Goal: Task Accomplishment & Management: Use online tool/utility

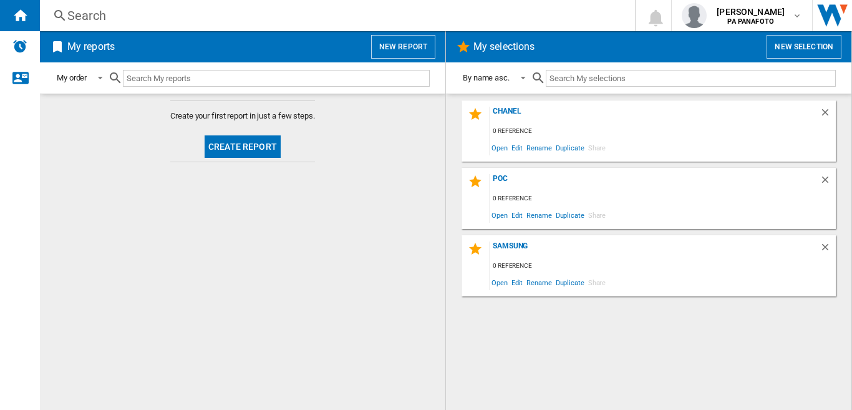
click at [253, 144] on button "Create report" at bounding box center [243, 146] width 76 height 22
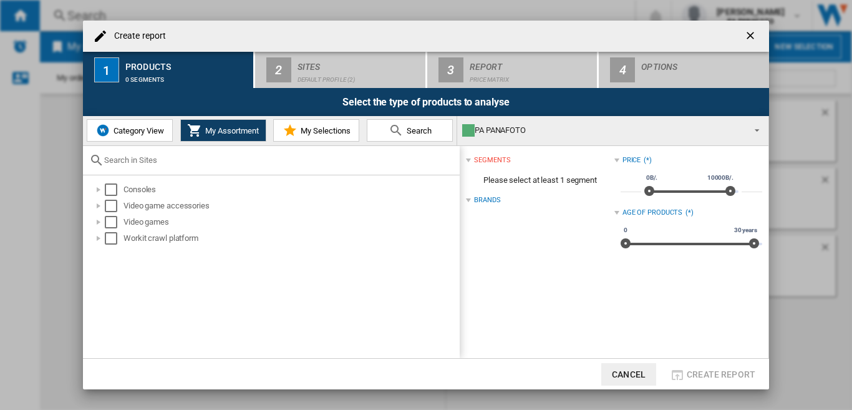
click at [145, 127] on span "Category View" at bounding box center [137, 130] width 54 height 9
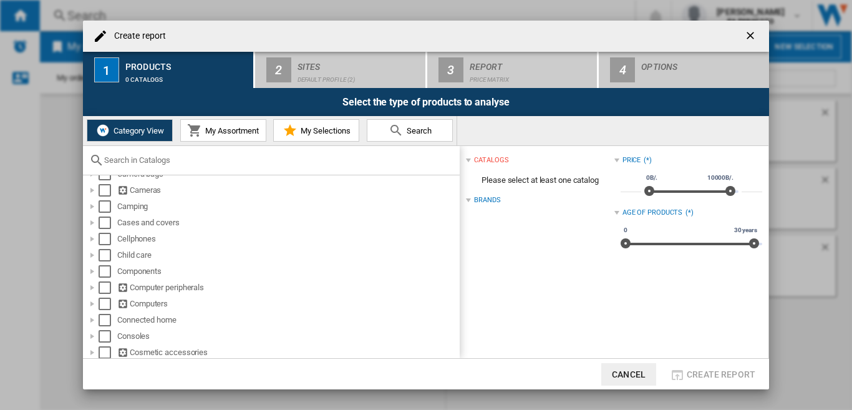
scroll to position [125, 0]
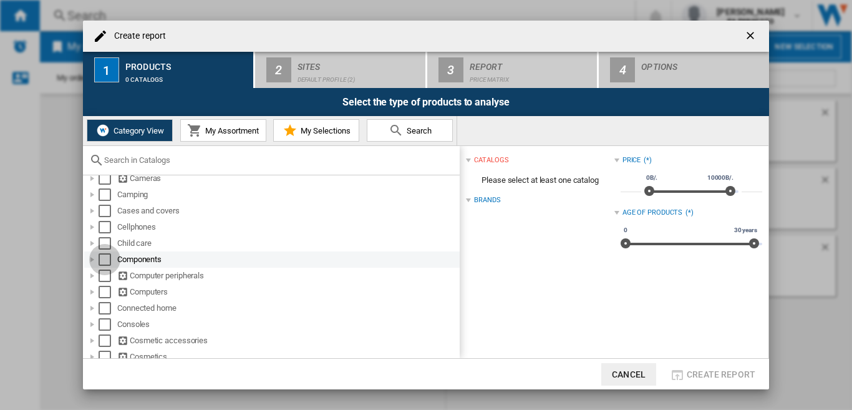
click at [106, 258] on div "Select" at bounding box center [105, 259] width 12 height 12
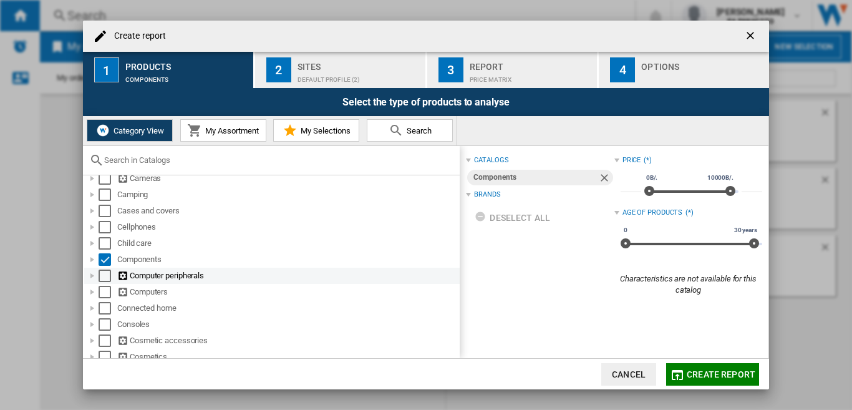
click at [107, 274] on div "Select" at bounding box center [105, 275] width 12 height 12
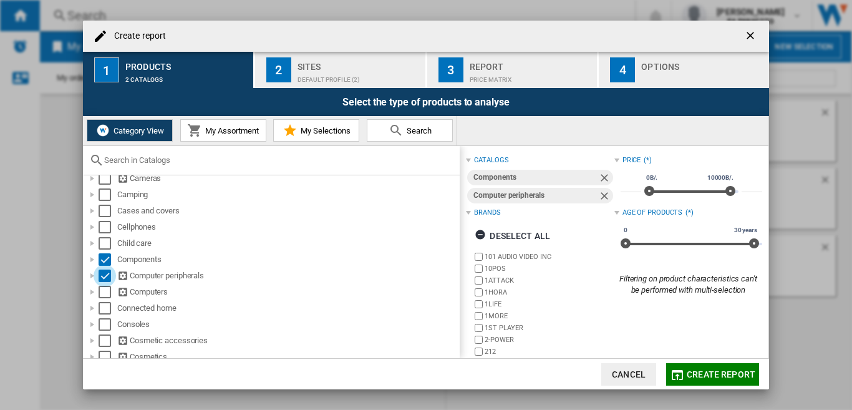
click at [301, 70] on div "Default profile (2)" at bounding box center [358, 76] width 123 height 13
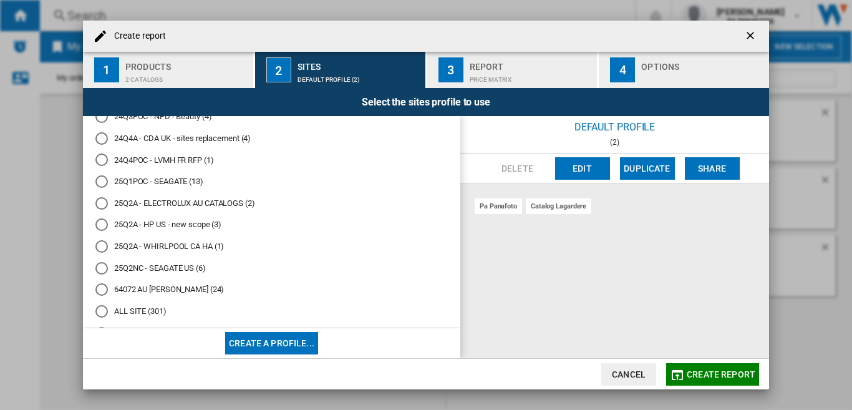
scroll to position [299, 0]
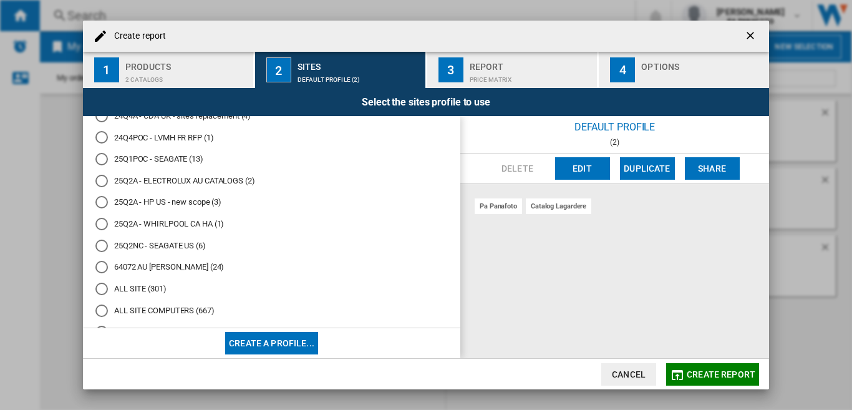
click at [150, 243] on md-radio-button "25Q2NC - SEAGATE US (6)" at bounding box center [271, 245] width 352 height 12
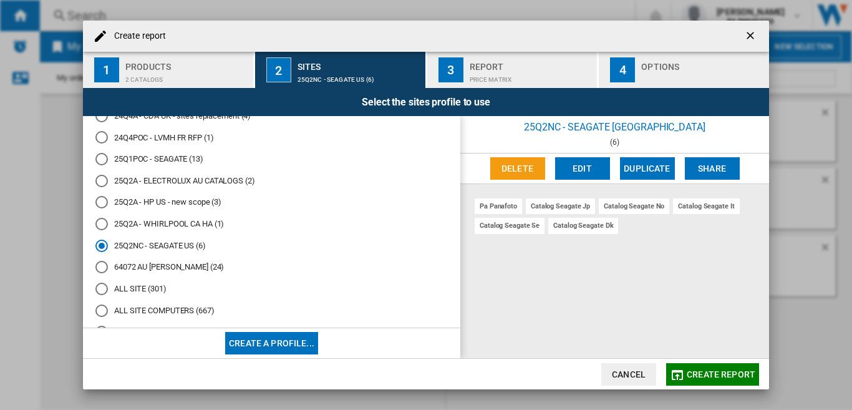
click at [583, 165] on button "Edit" at bounding box center [582, 168] width 55 height 22
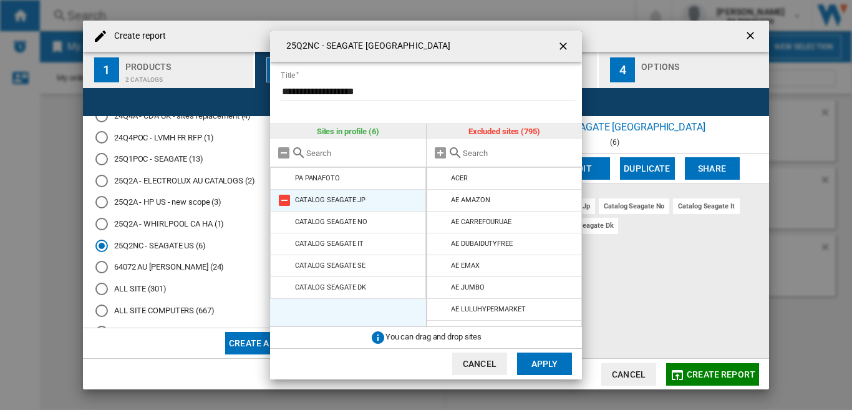
click at [286, 202] on md-icon at bounding box center [284, 200] width 15 height 15
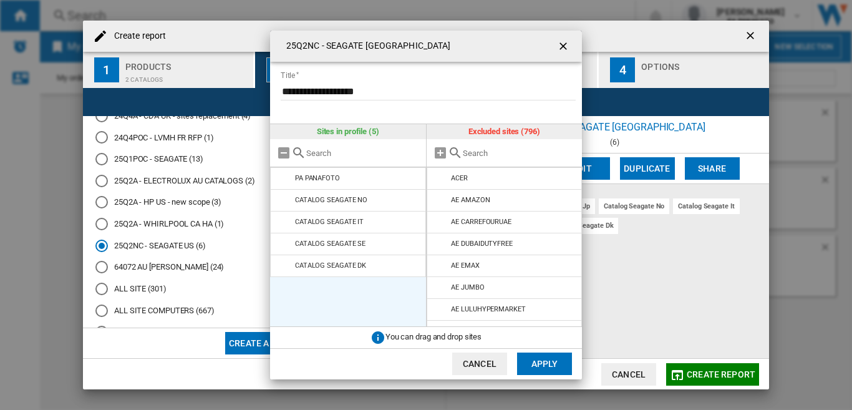
click at [286, 202] on md-icon at bounding box center [284, 200] width 15 height 15
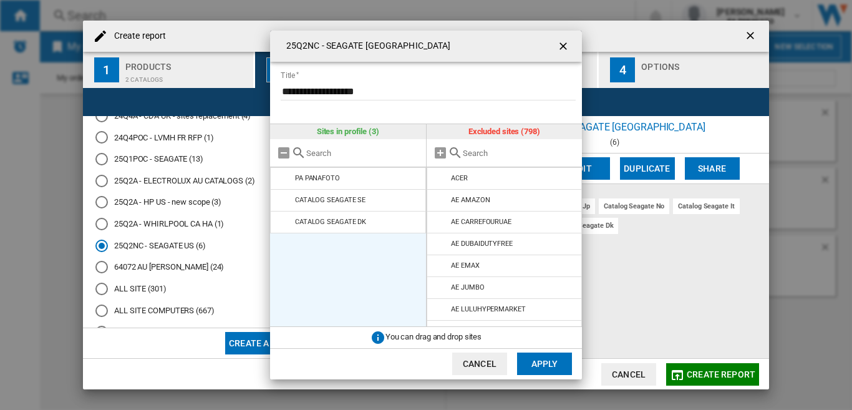
click at [286, 202] on md-icon at bounding box center [284, 200] width 15 height 15
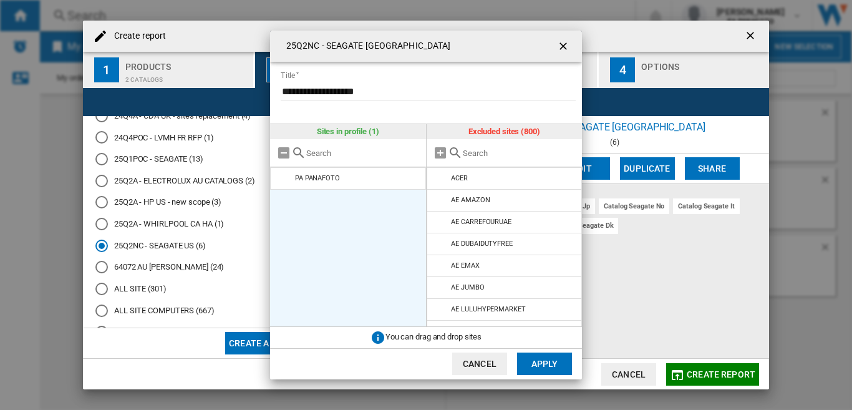
click at [472, 152] on input "text" at bounding box center [519, 152] width 113 height 9
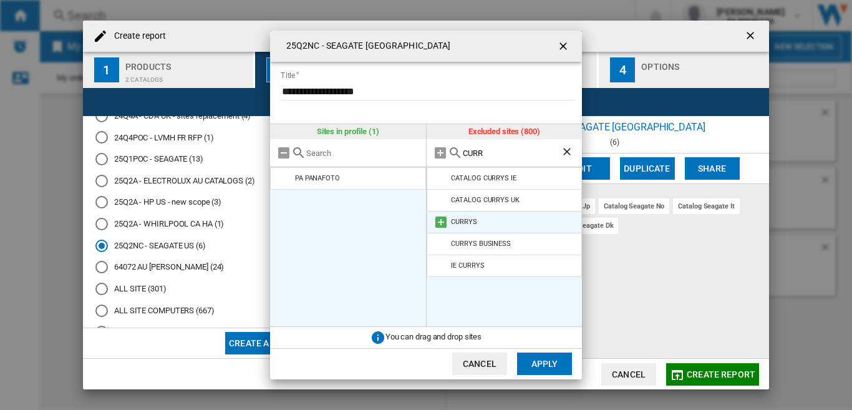
type input "CURR"
click at [440, 220] on md-icon at bounding box center [440, 221] width 15 height 15
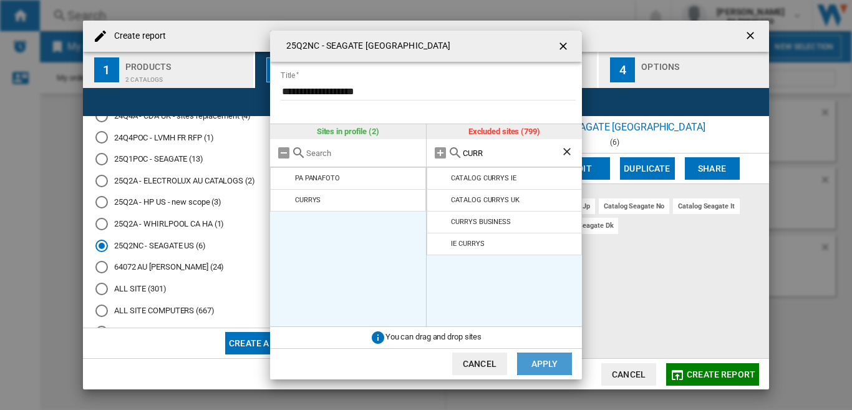
click at [548, 361] on button "Apply" at bounding box center [544, 363] width 55 height 22
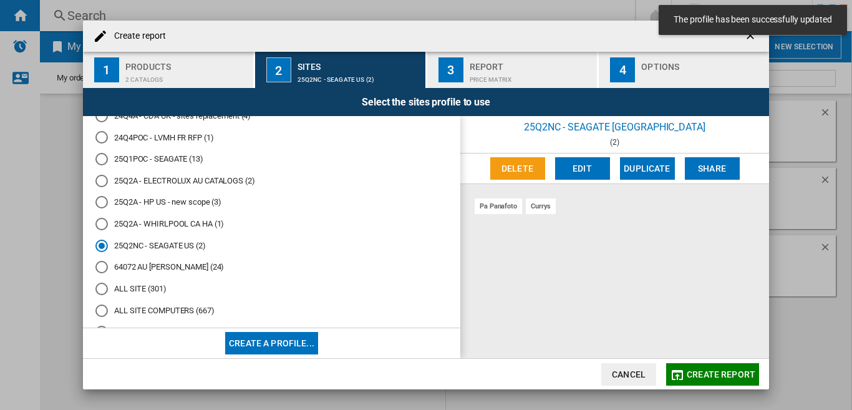
click at [211, 70] on div "2 catalogs" at bounding box center [186, 76] width 123 height 13
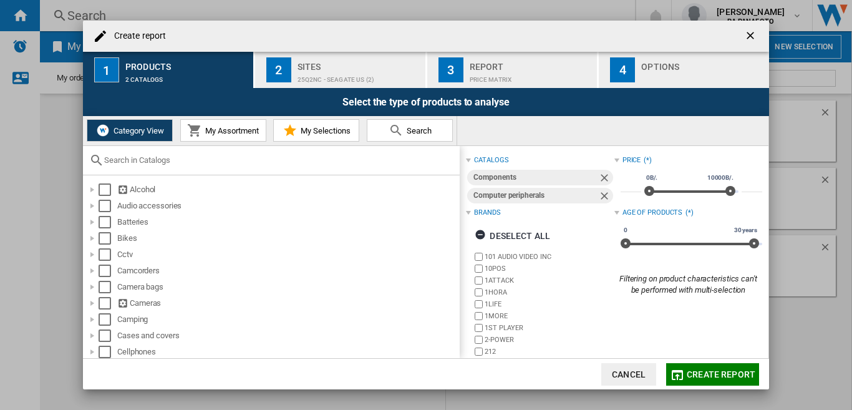
click at [487, 214] on div "Brands" at bounding box center [487, 213] width 26 height 10
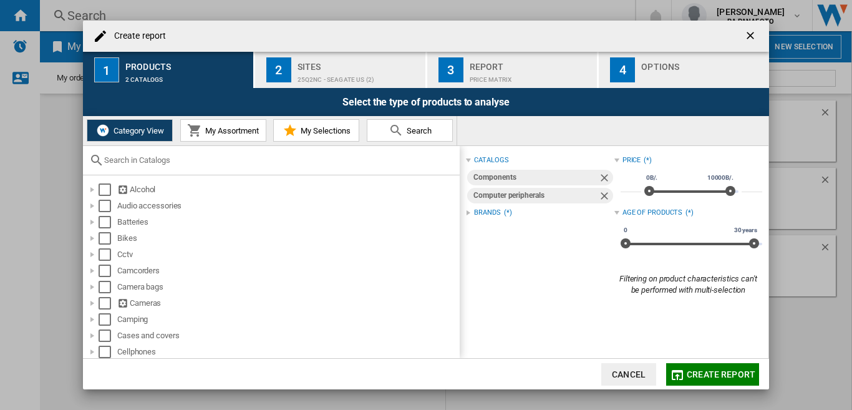
click at [489, 208] on div "Brands" at bounding box center [487, 213] width 26 height 10
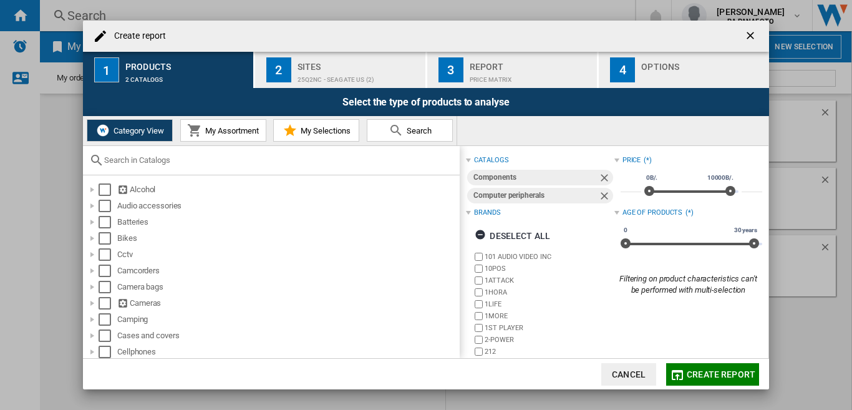
scroll to position [97, 0]
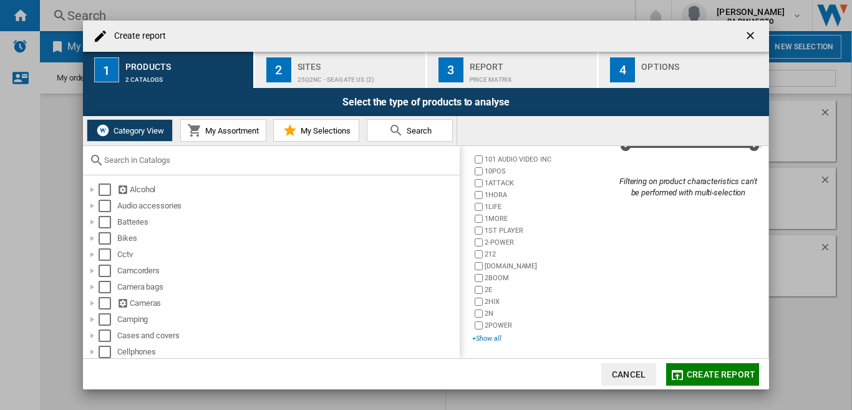
click at [483, 334] on div "+Show all" at bounding box center [543, 338] width 142 height 9
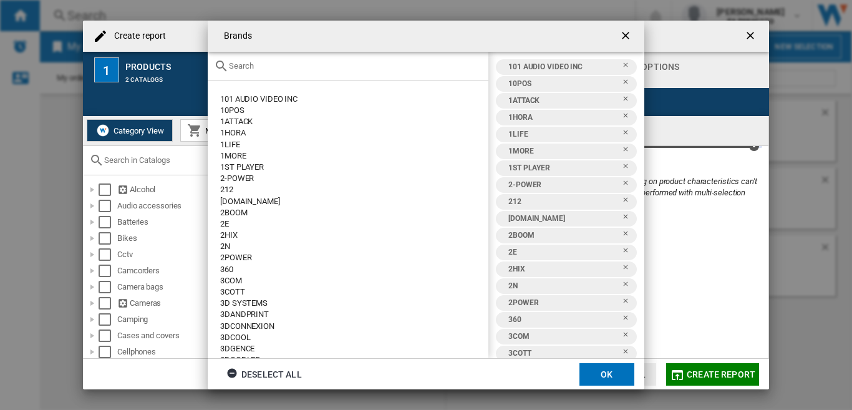
click at [259, 69] on input "text" at bounding box center [355, 65] width 253 height 9
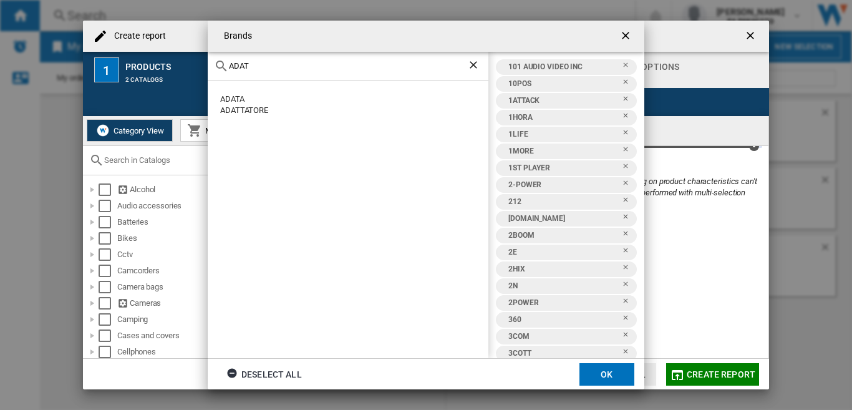
click at [238, 101] on div "ADATA" at bounding box center [354, 99] width 268 height 11
click at [231, 97] on div "ADATA" at bounding box center [354, 99] width 268 height 11
click at [264, 171] on div "ADATA ADATTATORE" at bounding box center [348, 219] width 281 height 277
click at [235, 97] on div "ADATA" at bounding box center [354, 99] width 268 height 11
click at [235, 96] on div "ADATA" at bounding box center [354, 99] width 268 height 11
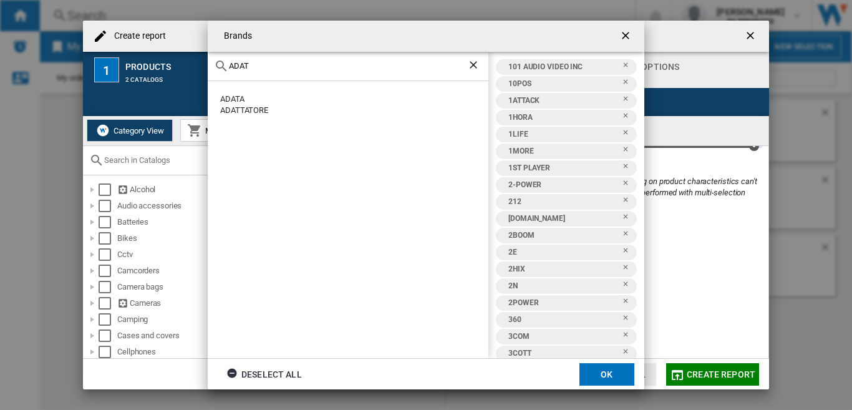
click at [235, 96] on div "ADATA" at bounding box center [354, 99] width 268 height 11
click at [229, 94] on div "ADATA" at bounding box center [354, 99] width 268 height 11
click at [211, 97] on div "ADATA ADATTATORE" at bounding box center [348, 219] width 281 height 277
click at [217, 100] on div "ADATA ADATTATORE" at bounding box center [348, 219] width 281 height 277
click at [241, 104] on div "ADATA" at bounding box center [354, 99] width 268 height 11
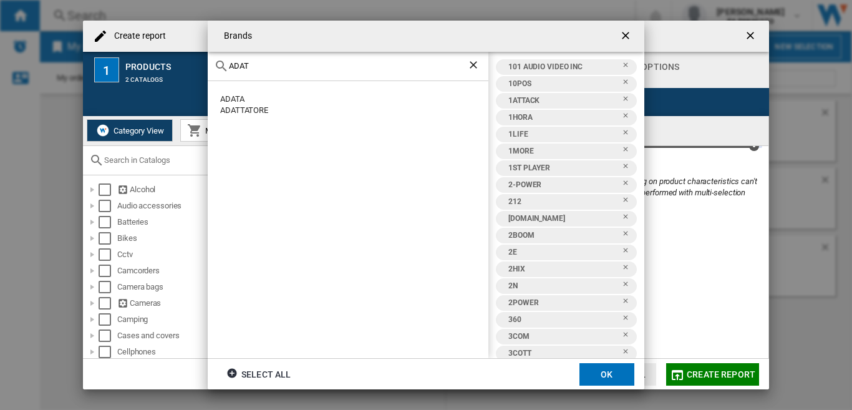
click at [238, 100] on div "ADATA" at bounding box center [354, 99] width 268 height 11
click at [233, 372] on ng-md-icon "button" at bounding box center [233, 374] width 15 height 15
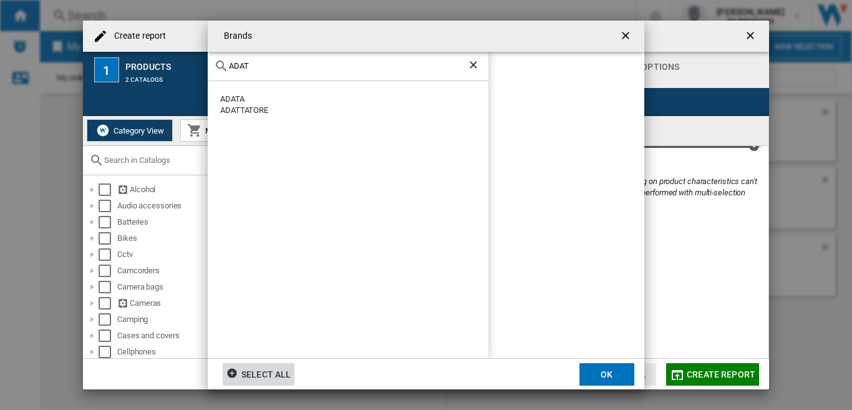
click at [235, 97] on div "ADATA" at bounding box center [354, 99] width 268 height 11
click at [256, 62] on input "ADAT" at bounding box center [348, 65] width 238 height 9
click at [234, 94] on div "CORSAIR" at bounding box center [354, 99] width 268 height 11
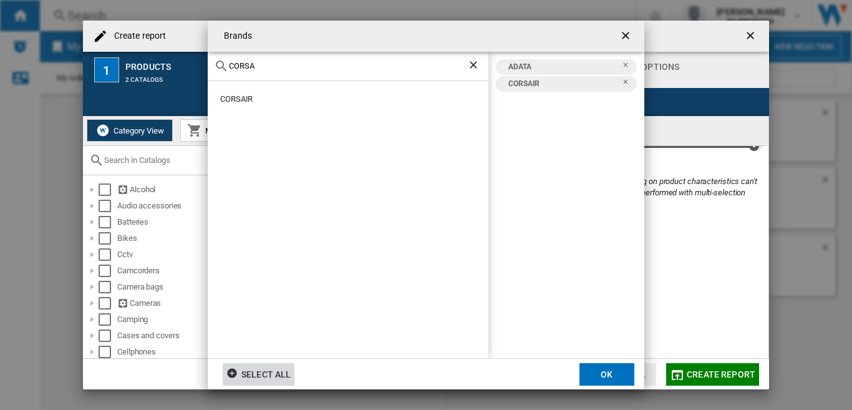
click at [274, 69] on input "CORSA" at bounding box center [348, 65] width 238 height 9
click at [244, 99] on div "CRUCIAL" at bounding box center [354, 99] width 268 height 11
click at [282, 65] on input "CRUCI" at bounding box center [348, 65] width 238 height 9
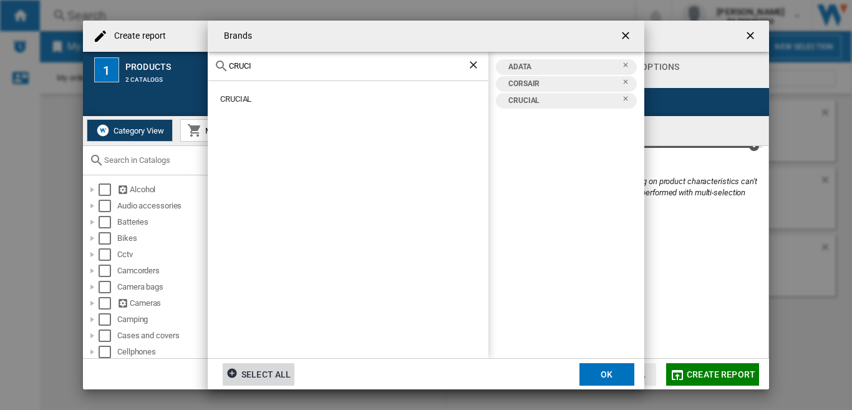
click at [282, 65] on input "CRUCI" at bounding box center [348, 65] width 238 height 9
click at [235, 100] on div "SEAGATE" at bounding box center [354, 99] width 268 height 11
click at [263, 62] on input "SEAG" at bounding box center [348, 65] width 238 height 9
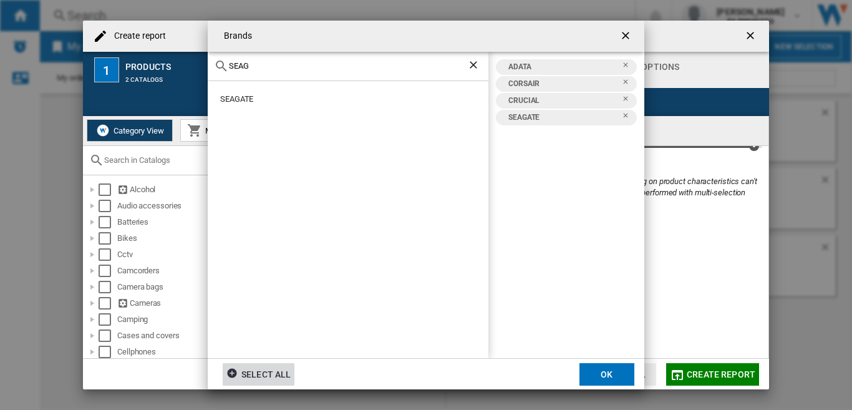
click at [263, 62] on input "SEAG" at bounding box center [348, 65] width 238 height 9
click at [243, 144] on div "SYNOLOGY" at bounding box center [354, 144] width 268 height 11
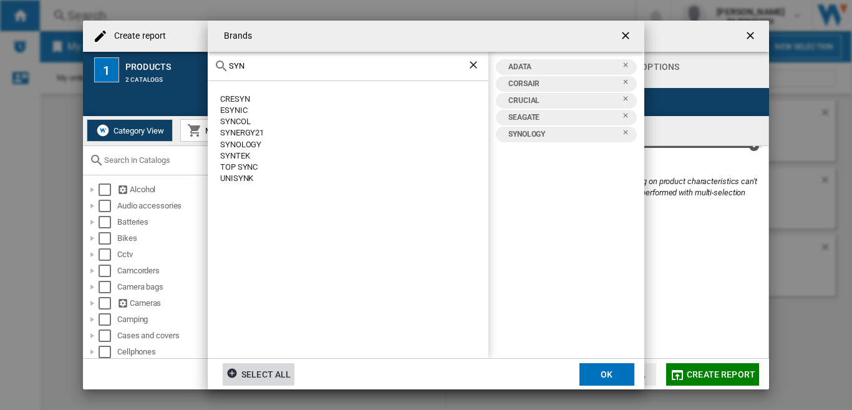
click at [263, 69] on input "SYN" at bounding box center [348, 65] width 238 height 9
click at [261, 69] on input "SYN" at bounding box center [348, 65] width 238 height 9
click at [232, 101] on div "TOSHIBA" at bounding box center [354, 99] width 268 height 11
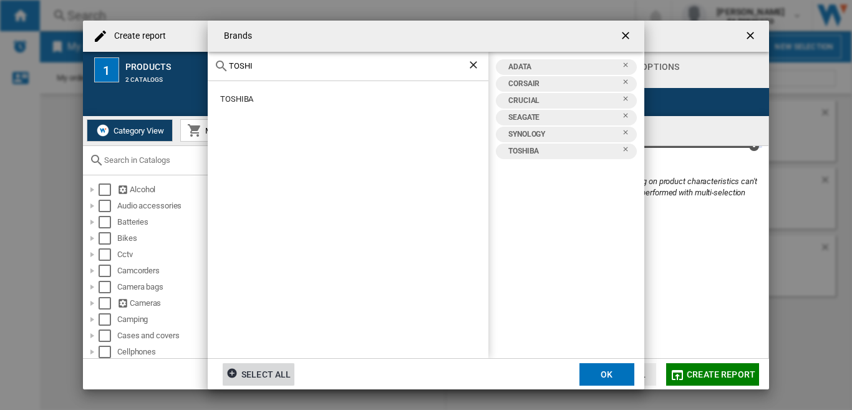
click at [277, 62] on input "TOSHI" at bounding box center [348, 65] width 238 height 9
click at [272, 100] on div "WESTERN DIGITAL" at bounding box center [354, 99] width 268 height 11
click at [272, 64] on input "[PERSON_NAME]" at bounding box center [348, 65] width 238 height 9
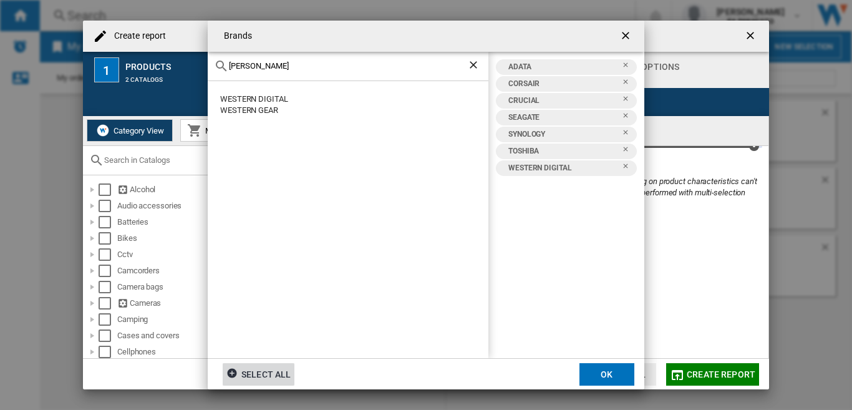
click at [272, 64] on input "[PERSON_NAME]" at bounding box center [348, 65] width 238 height 9
click at [243, 121] on div "[GEOGRAPHIC_DATA]" at bounding box center [354, 121] width 268 height 11
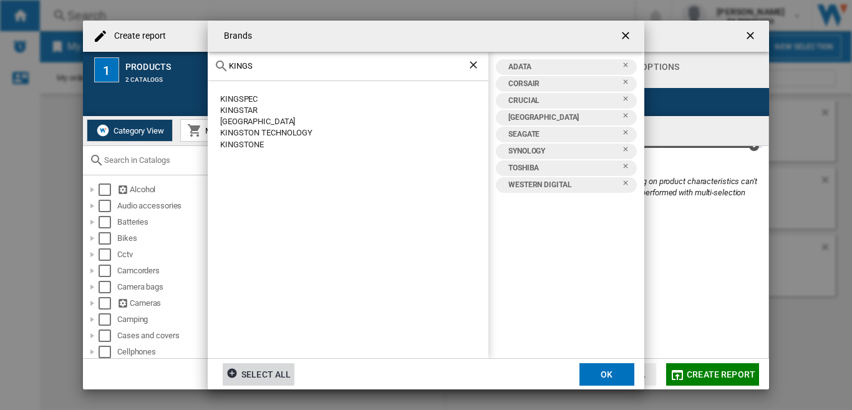
click at [264, 62] on input "KINGS" at bounding box center [348, 65] width 238 height 9
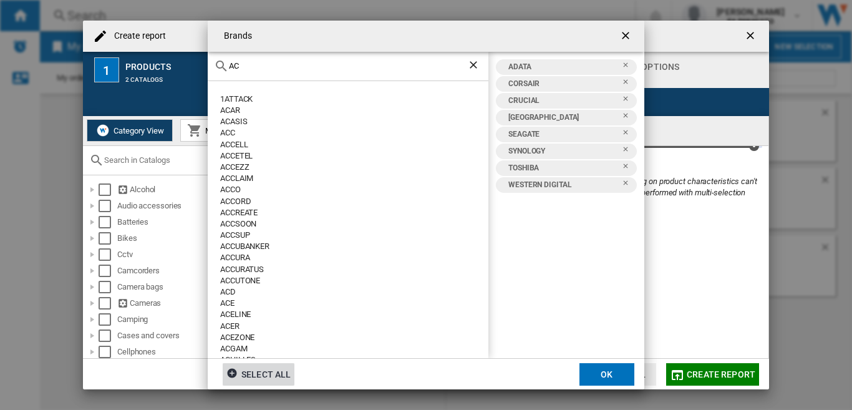
click at [251, 62] on input "AC" at bounding box center [348, 65] width 238 height 9
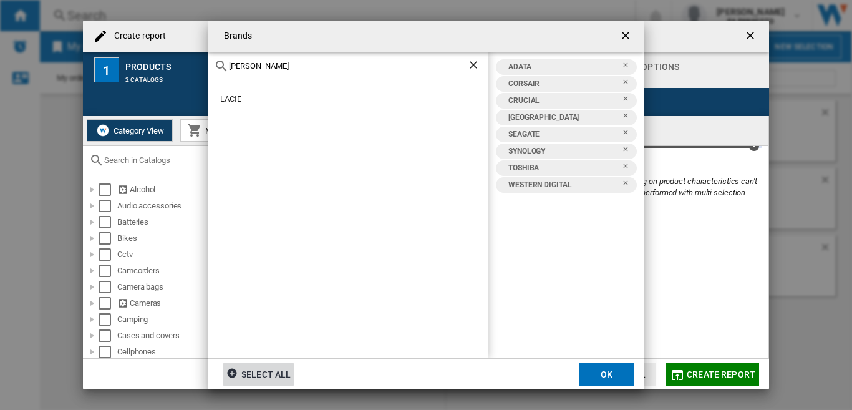
click at [238, 100] on div "LACIE" at bounding box center [354, 99] width 268 height 11
click at [526, 98] on div "CRUCIAL" at bounding box center [562, 101] width 120 height 16
click at [525, 153] on div "SEAGATE" at bounding box center [562, 151] width 120 height 16
click at [525, 165] on div "SYNOLOGY" at bounding box center [562, 168] width 120 height 16
drag, startPoint x: 525, startPoint y: 180, endPoint x: 532, endPoint y: 200, distance: 21.7
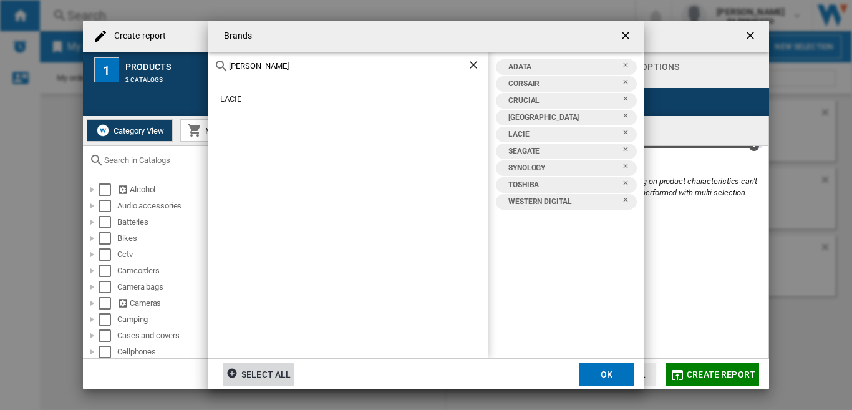
click at [525, 181] on div "TOSHIBA" at bounding box center [562, 185] width 120 height 16
click at [532, 201] on div "WESTERN DIGITAL" at bounding box center [562, 202] width 120 height 16
click at [263, 72] on div "[PERSON_NAME]" at bounding box center [348, 66] width 281 height 29
click at [273, 64] on input "[PERSON_NAME]" at bounding box center [348, 65] width 238 height 9
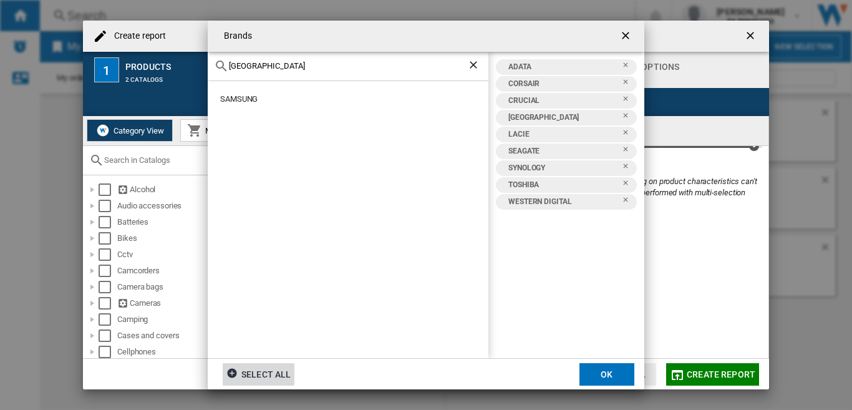
click at [246, 102] on div "SAMSUNG" at bounding box center [354, 99] width 268 height 11
drag, startPoint x: 593, startPoint y: 374, endPoint x: 200, endPoint y: 352, distance: 393.5
click at [594, 374] on button "OK" at bounding box center [606, 374] width 55 height 22
click at [695, 373] on span "Create report" at bounding box center [721, 374] width 69 height 10
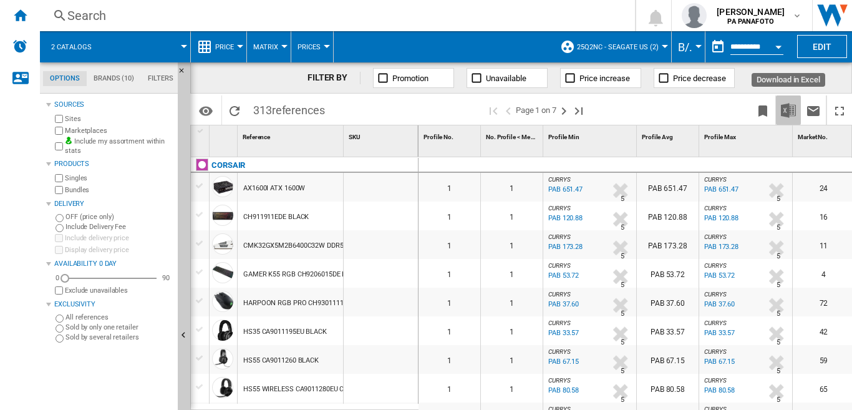
click at [786, 115] on img "Download in Excel" at bounding box center [788, 110] width 15 height 15
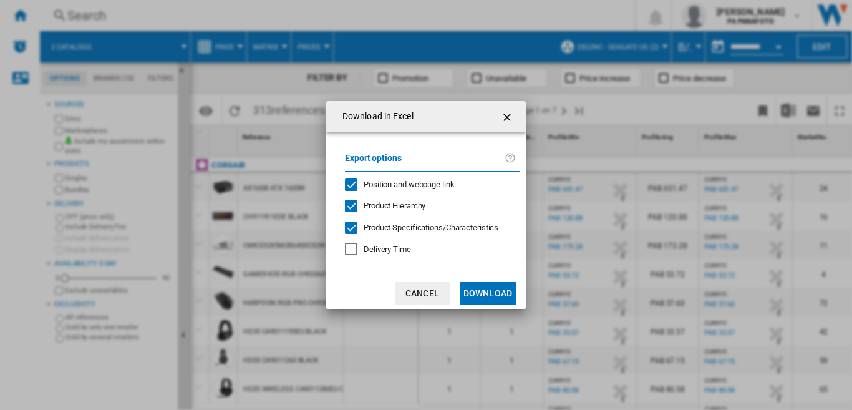
click at [491, 292] on button "Download" at bounding box center [488, 293] width 56 height 22
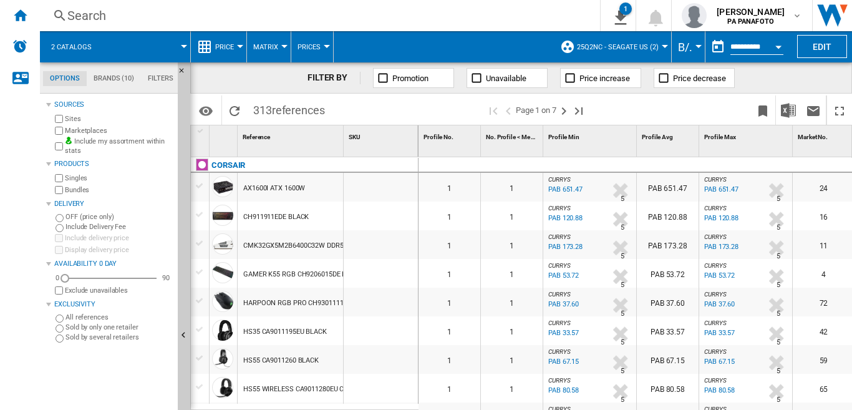
click at [645, 46] on span "25Q2NC - SEAGATE US (2)" at bounding box center [618, 47] width 82 height 8
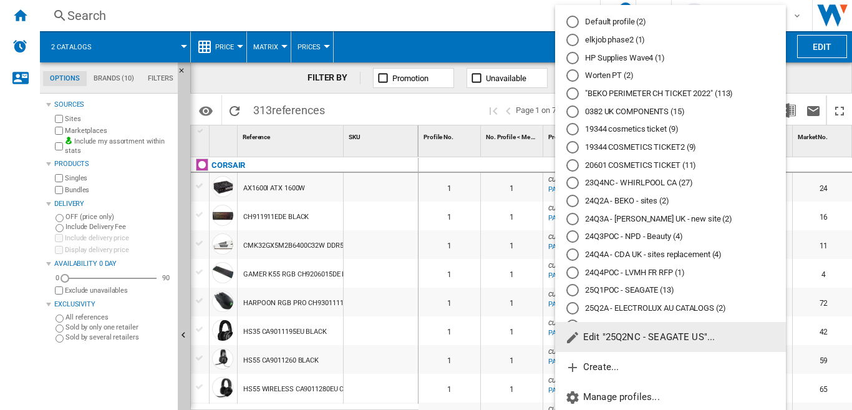
click at [624, 341] on span "Edit "25Q2NC - SEAGATE US"..." at bounding box center [640, 336] width 150 height 11
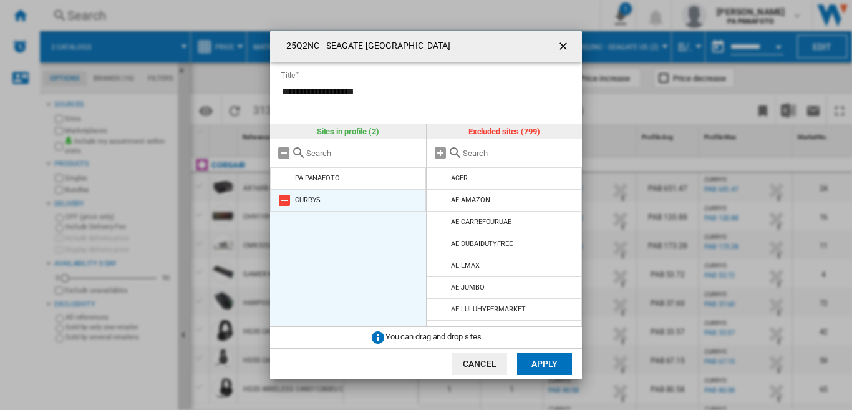
click at [288, 200] on md-icon "25Q2NC - ..." at bounding box center [284, 200] width 15 height 15
click at [496, 148] on input "25Q2NC - ..." at bounding box center [519, 152] width 113 height 9
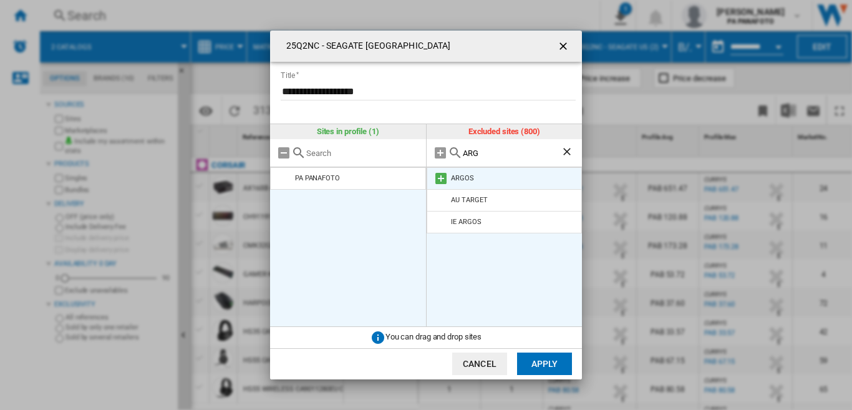
type input "ARG"
click at [448, 179] on md-icon "25Q2NC - ..." at bounding box center [440, 178] width 15 height 15
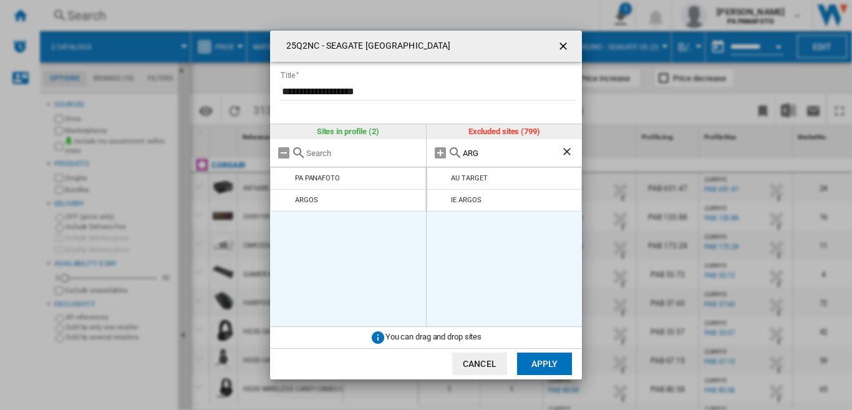
click at [535, 364] on button "Apply" at bounding box center [544, 363] width 55 height 22
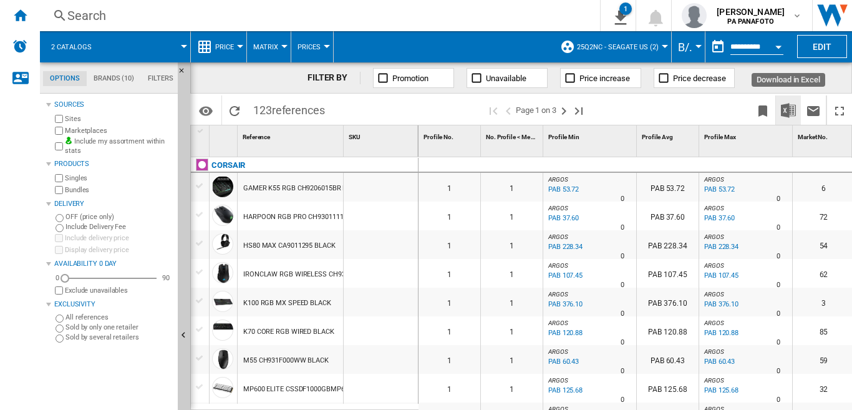
click at [781, 112] on img "Download in Excel" at bounding box center [788, 110] width 15 height 15
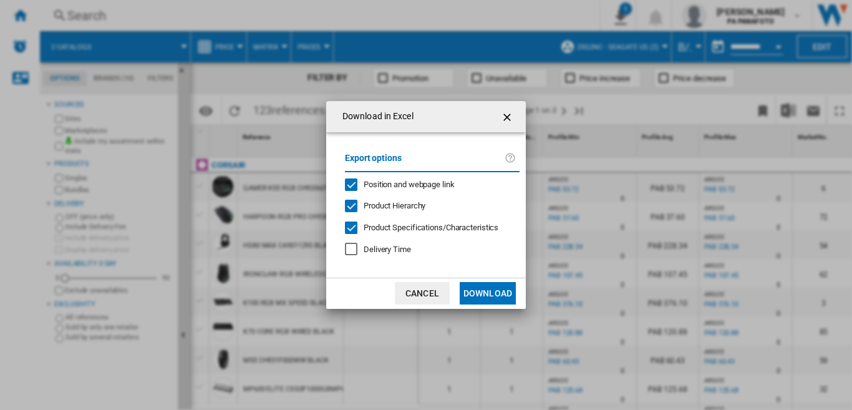
click at [492, 291] on button "Download" at bounding box center [488, 293] width 56 height 22
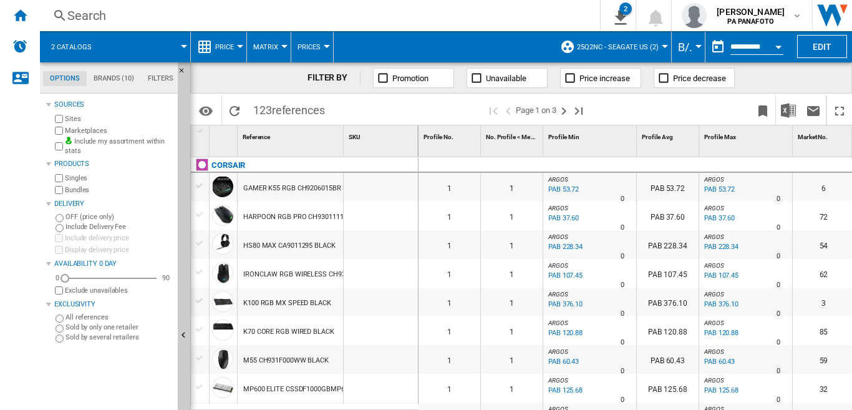
click at [112, 78] on md-tab-item "Brands (10)" at bounding box center [114, 78] width 54 height 15
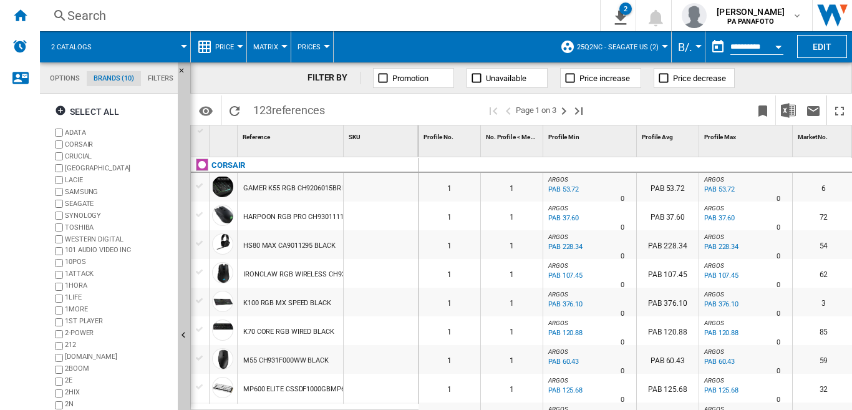
scroll to position [48, 0]
click at [238, 112] on ng-md-icon "Reload" at bounding box center [234, 111] width 15 height 15
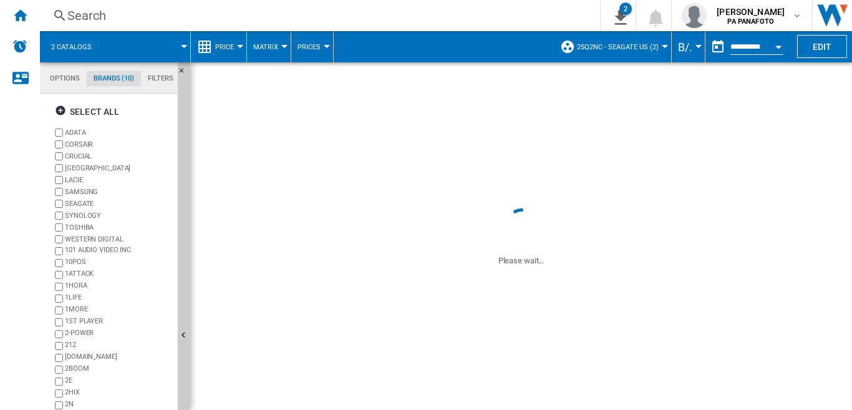
click at [636, 50] on span "25Q2NC - SEAGATE US (2)" at bounding box center [618, 47] width 82 height 8
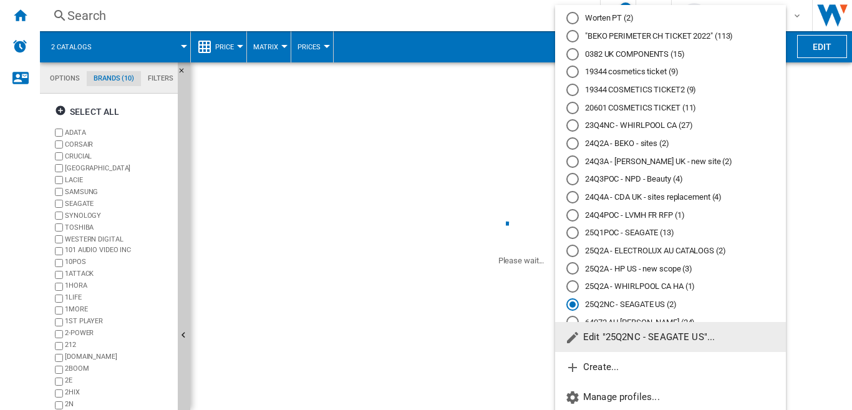
scroll to position [62, 0]
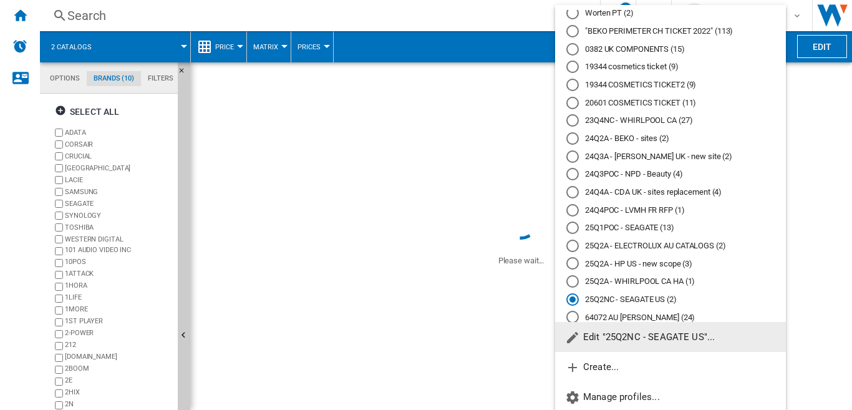
click at [610, 335] on span "Edit "25Q2NC - SEAGATE US"..." at bounding box center [640, 336] width 150 height 11
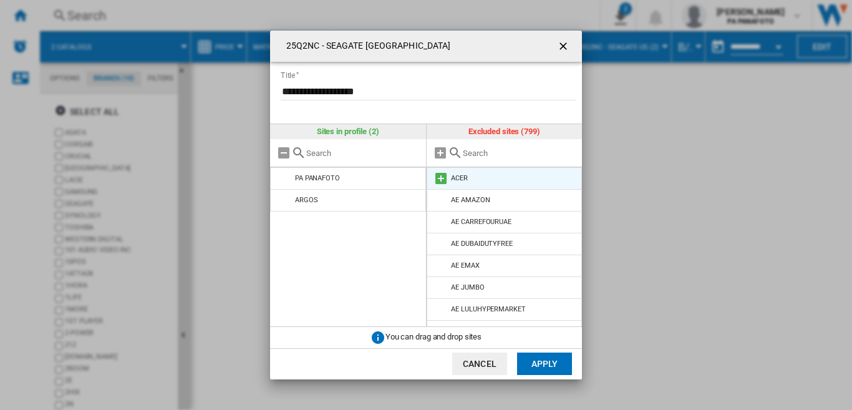
drag, startPoint x: 284, startPoint y: 201, endPoint x: 481, endPoint y: 168, distance: 199.8
click at [286, 201] on md-icon "25Q2NC - ..." at bounding box center [284, 200] width 15 height 15
click at [479, 150] on input "25Q2NC - ..." at bounding box center [519, 152] width 113 height 9
type input "O"
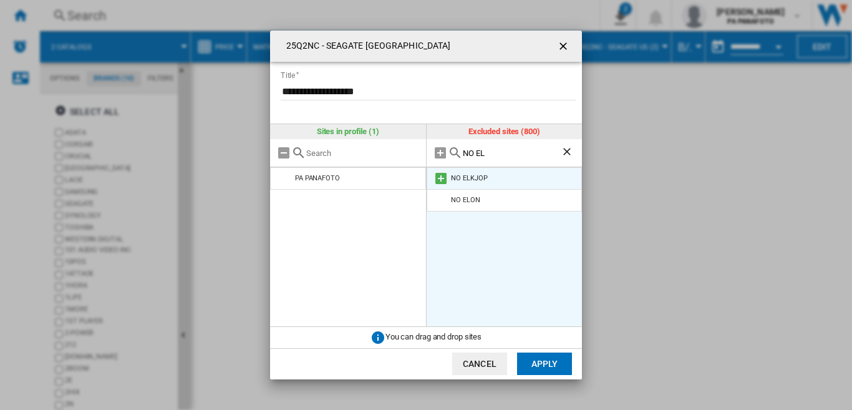
type input "NO EL"
click at [438, 178] on md-icon "25Q2NC - ..." at bounding box center [440, 178] width 15 height 15
click at [325, 249] on ul "PA PANAFOTO NO ELKJOP" at bounding box center [348, 246] width 156 height 159
click at [552, 362] on button "Apply" at bounding box center [544, 363] width 55 height 22
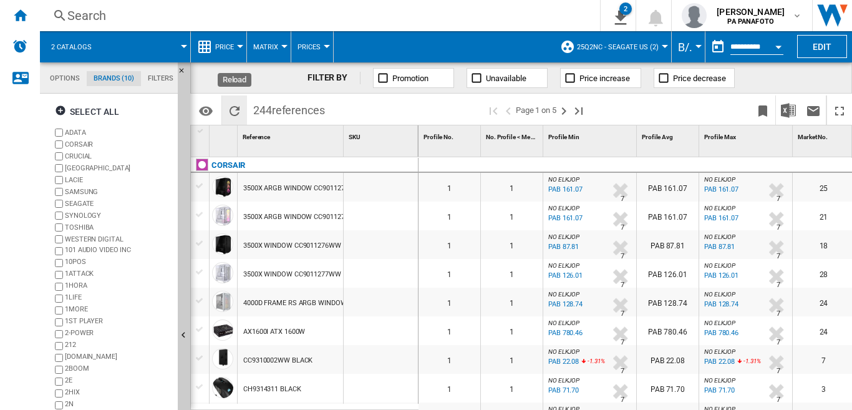
click at [236, 107] on ng-md-icon "Reload" at bounding box center [234, 111] width 15 height 15
click at [789, 112] on img "Download in Excel" at bounding box center [788, 110] width 15 height 15
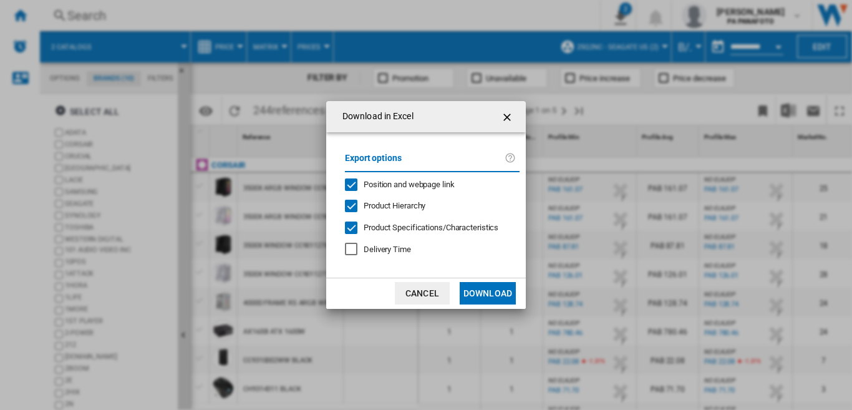
click at [488, 294] on button "Download" at bounding box center [488, 293] width 56 height 22
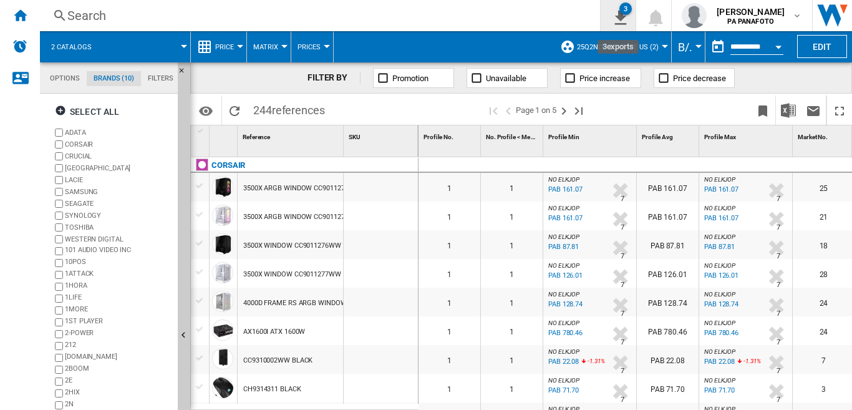
click at [628, 10] on div "3" at bounding box center [625, 8] width 12 height 12
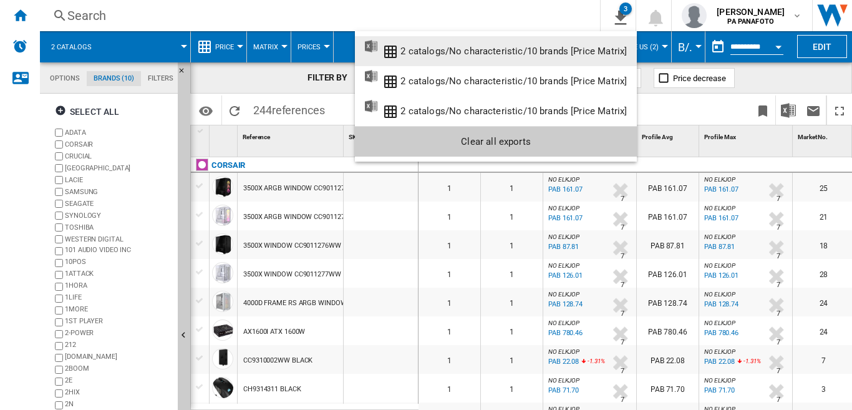
click at [579, 55] on div "2 catalogs/No characteristic/10 brands [Price Matrix]" at bounding box center [513, 51] width 226 height 11
